Goal: Communication & Community: Share content

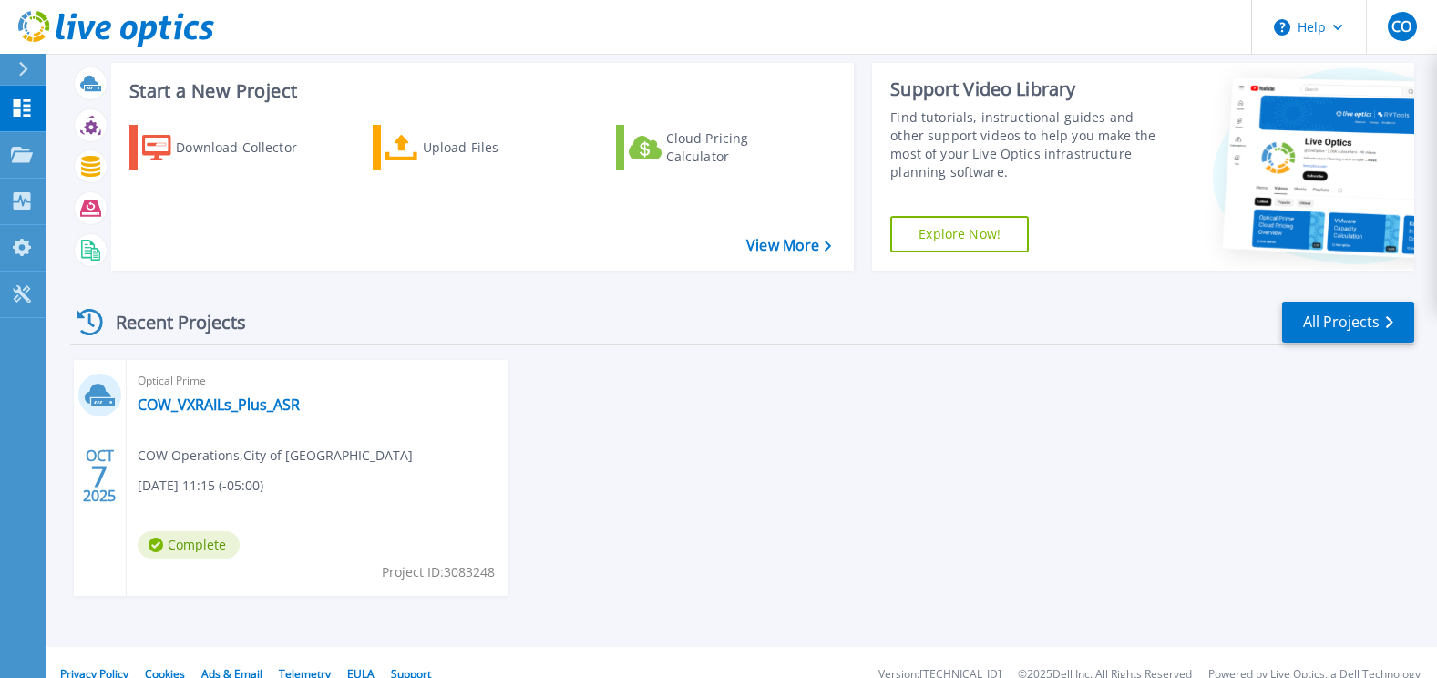
scroll to position [59, 0]
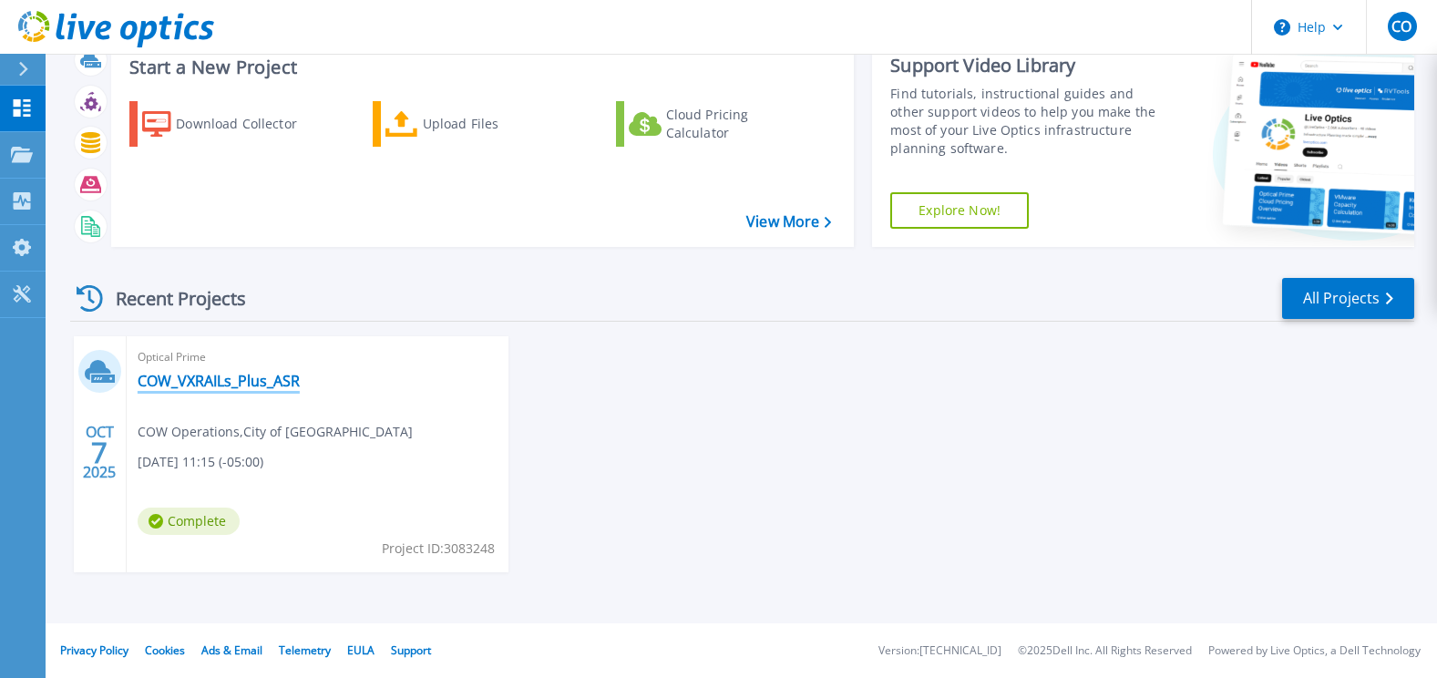
click at [208, 376] on link "COW_VXRAILs_Plus_ASR" at bounding box center [219, 381] width 162 height 18
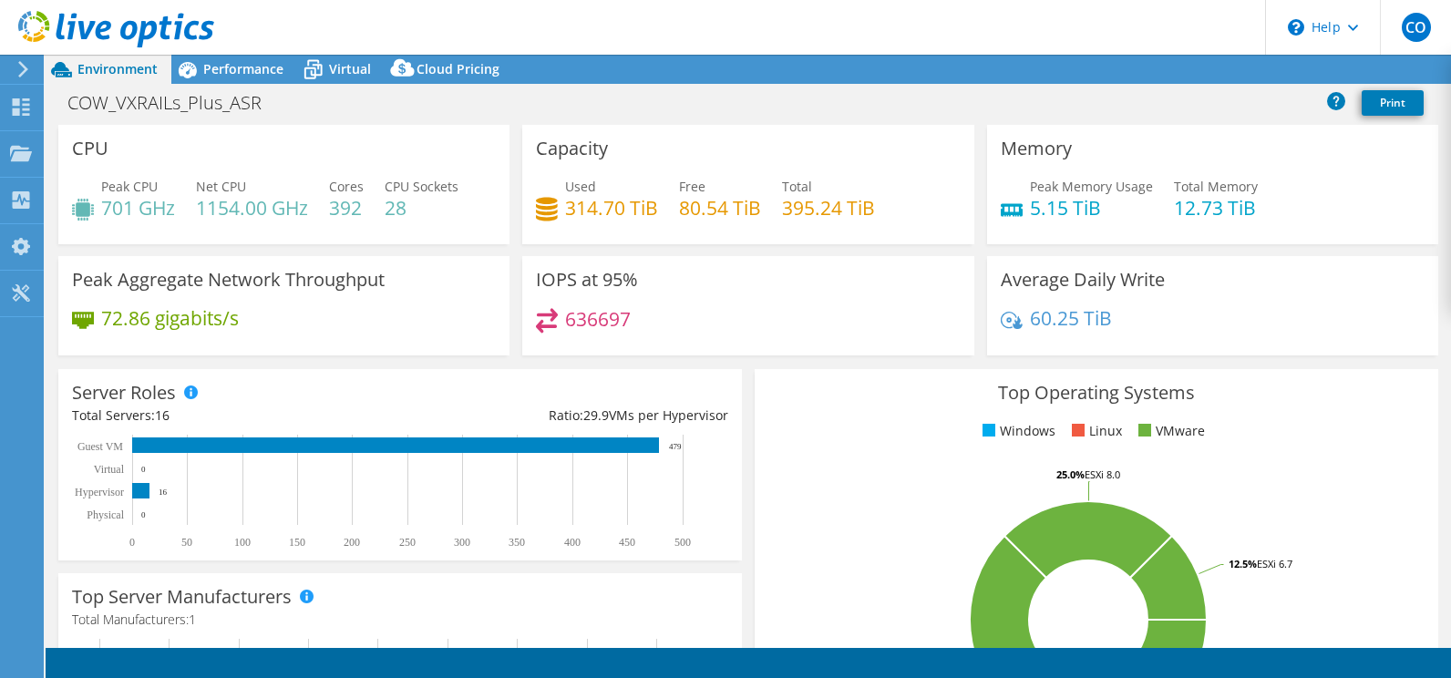
select select "USD"
click at [1217, 71] on link "Share" at bounding box center [1223, 70] width 75 height 28
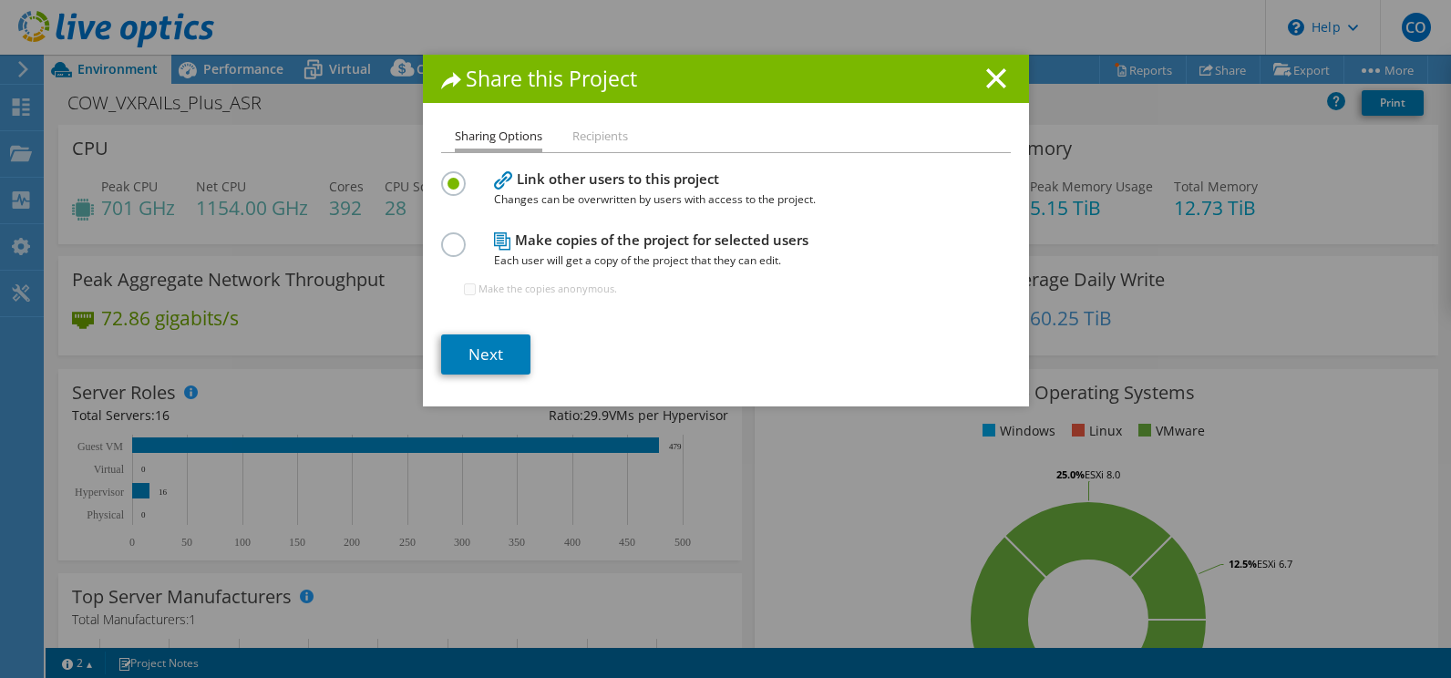
click at [448, 237] on label at bounding box center [457, 234] width 32 height 5
click at [0, 0] on input "radio" at bounding box center [0, 0] width 0 height 0
click at [472, 352] on link "Next" at bounding box center [485, 355] width 89 height 40
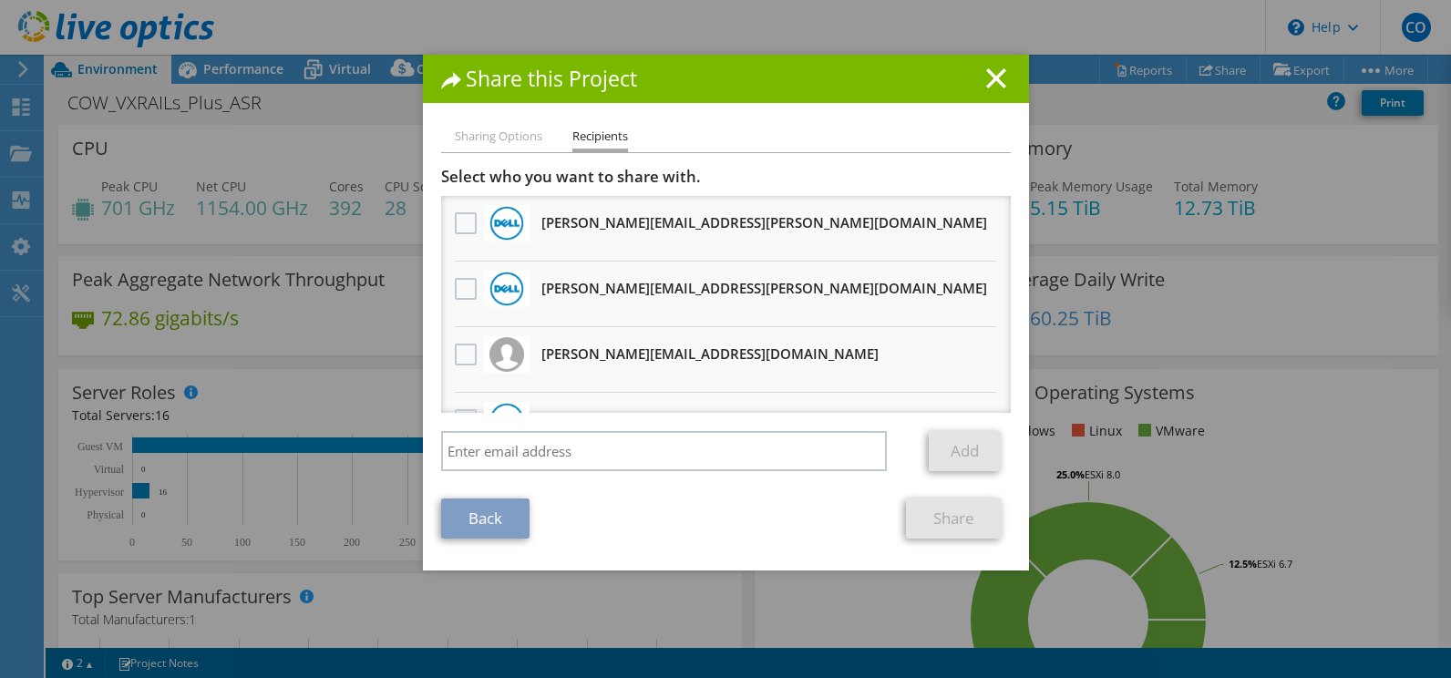
scroll to position [46, 0]
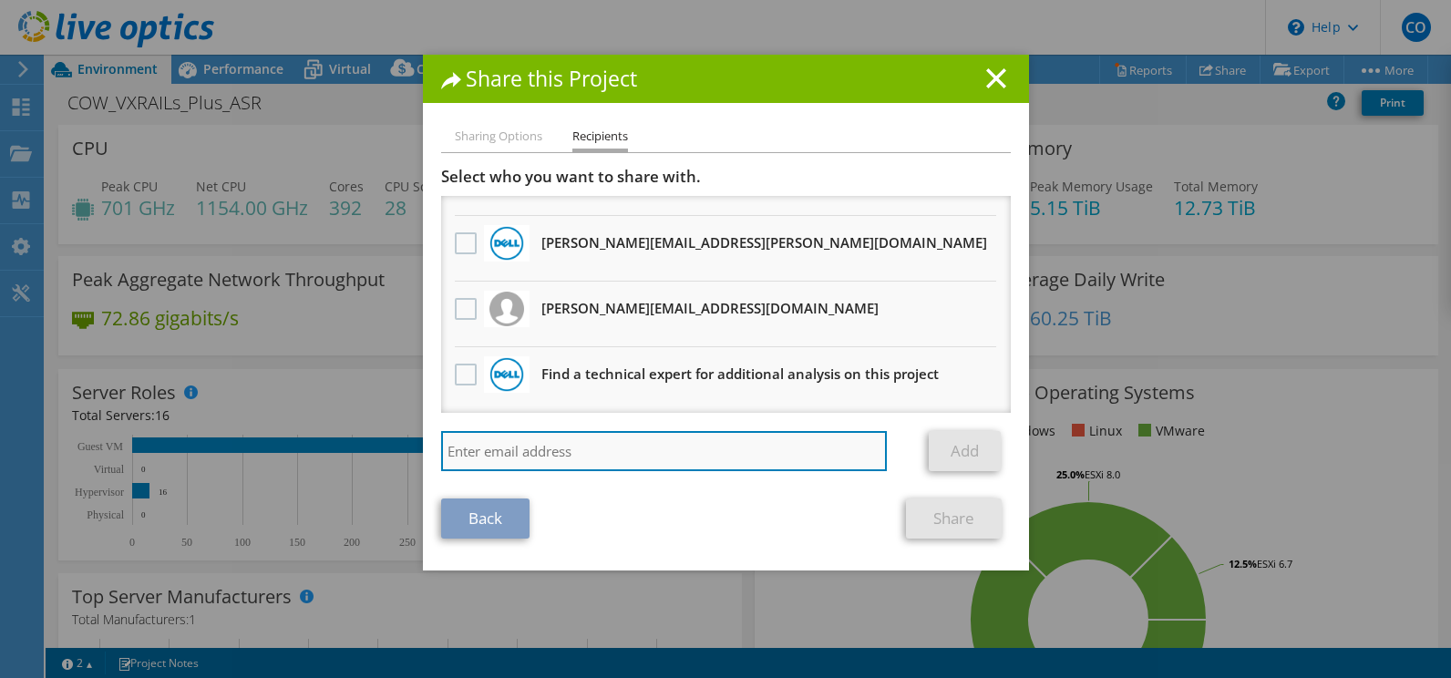
click at [516, 449] on input "search" at bounding box center [664, 451] width 447 height 40
type input "tim@dataedge.com"
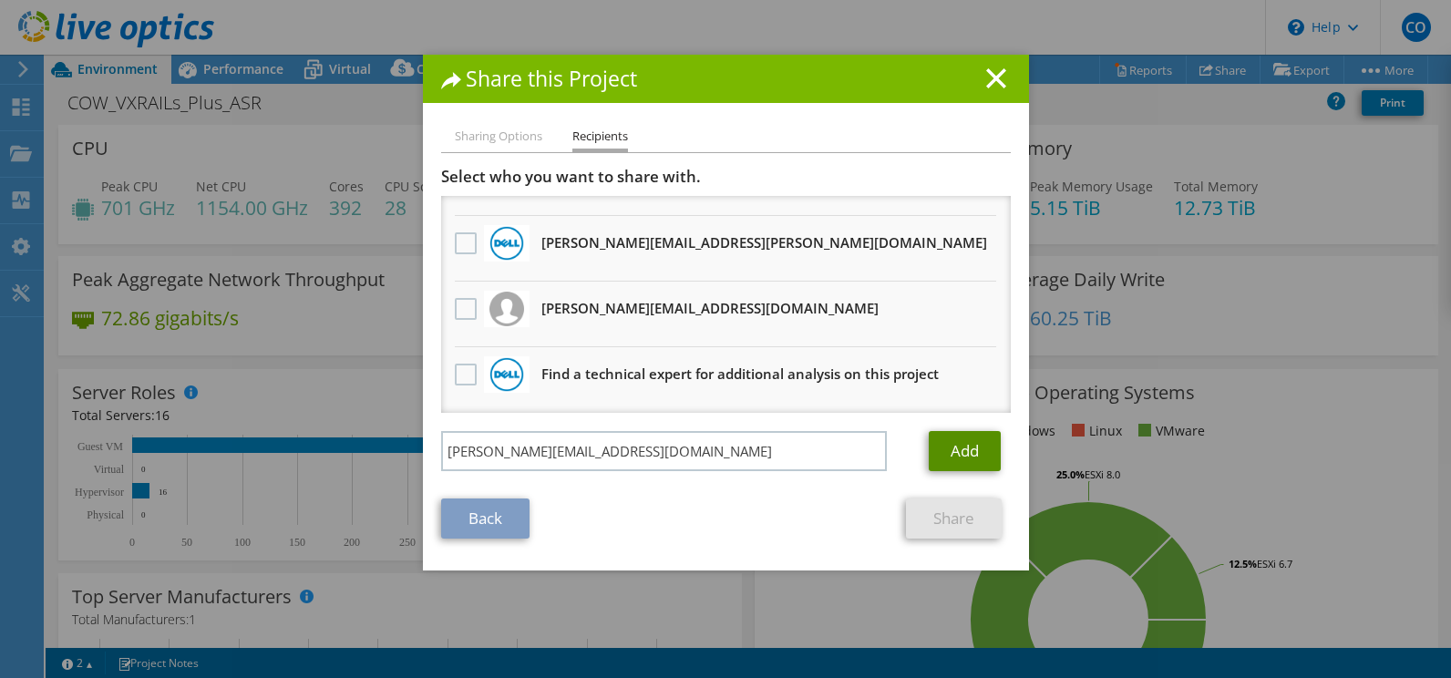
click at [951, 448] on link "Add" at bounding box center [965, 451] width 72 height 40
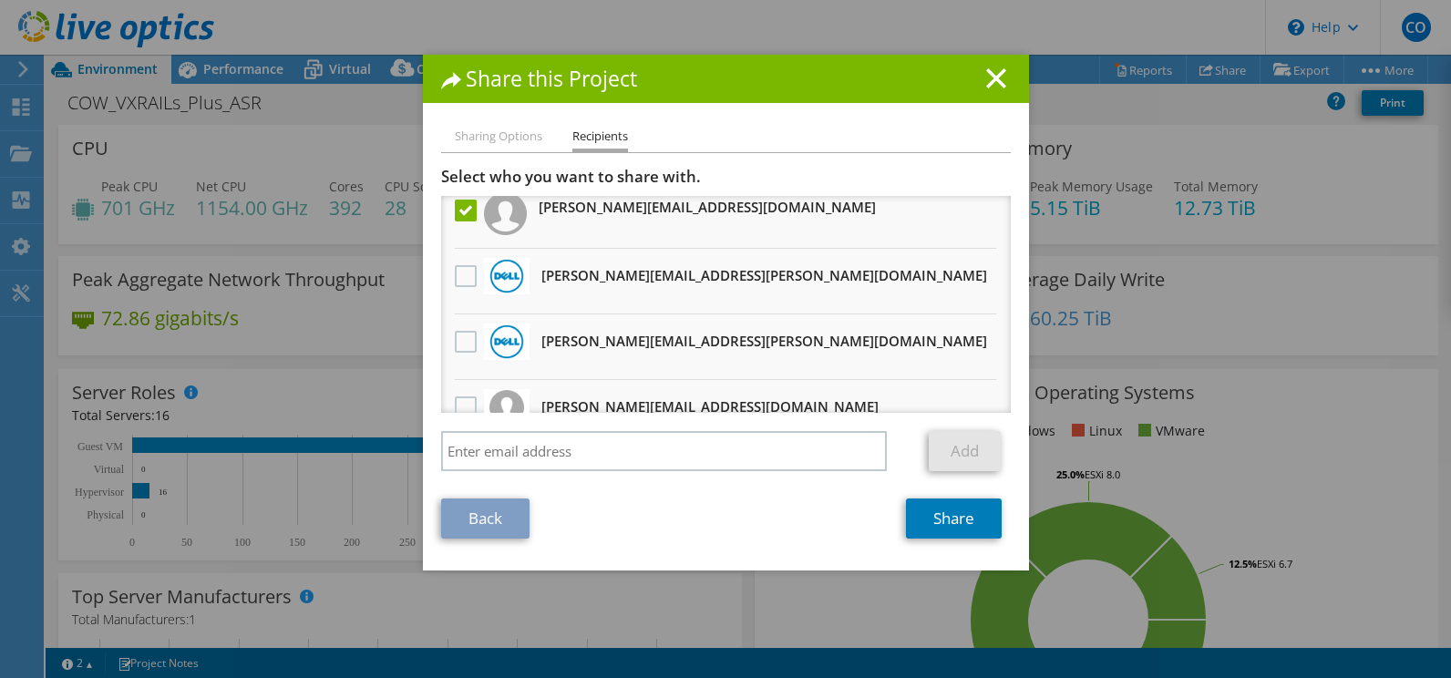
scroll to position [0, 0]
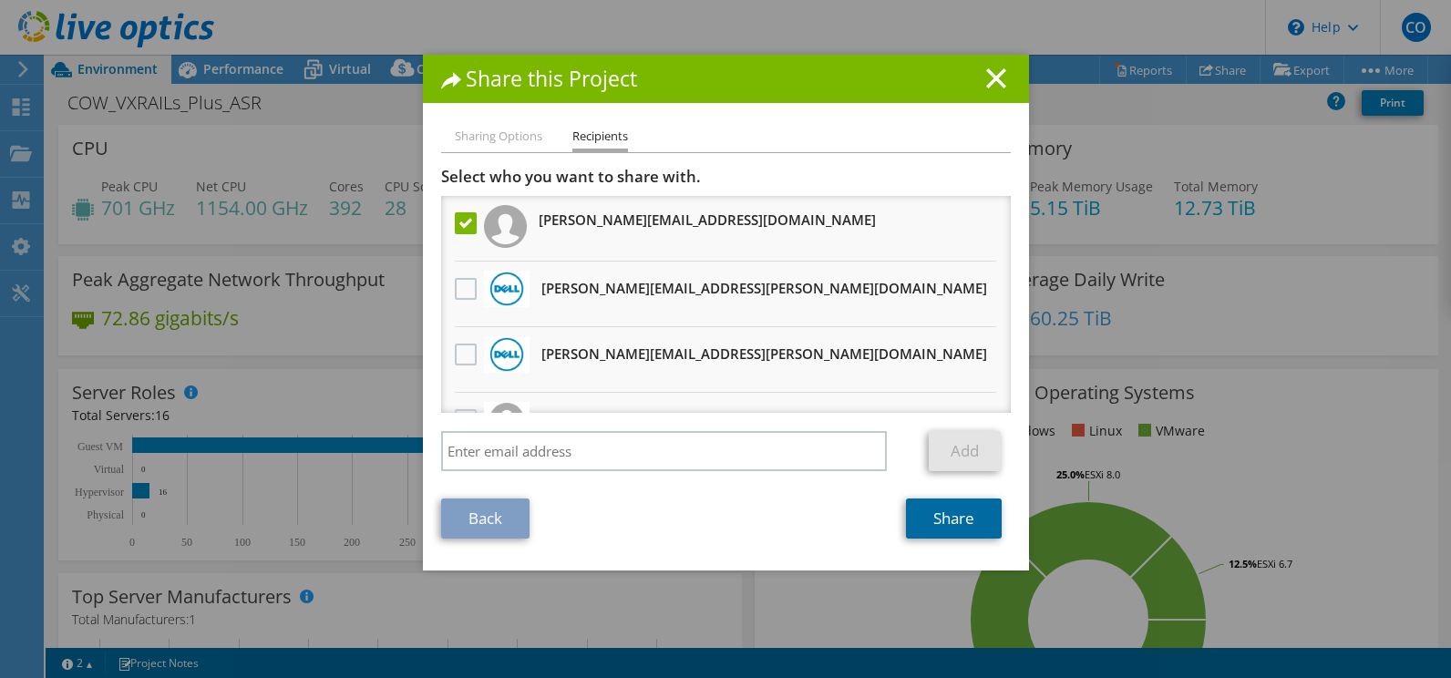
click at [940, 522] on link "Share" at bounding box center [954, 519] width 96 height 40
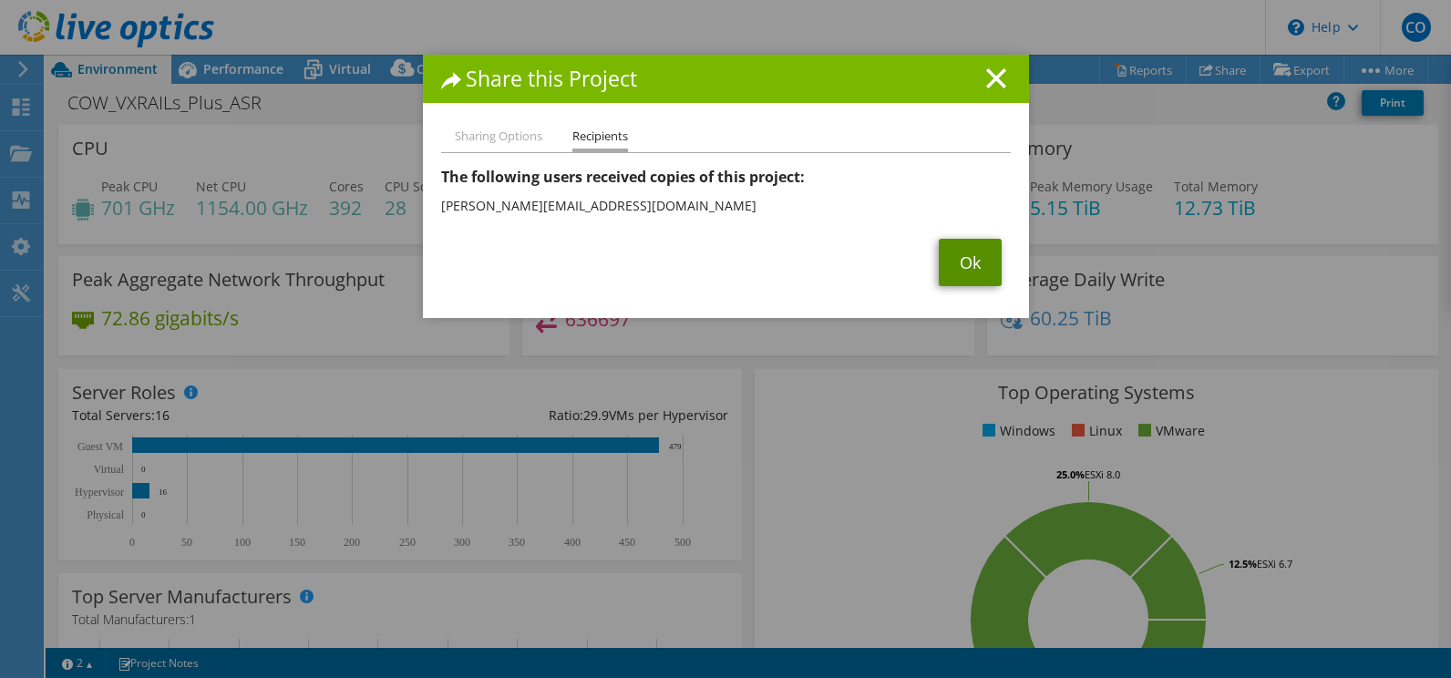
click at [967, 263] on link "Ok" at bounding box center [970, 262] width 63 height 47
